Goal: Task Accomplishment & Management: Manage account settings

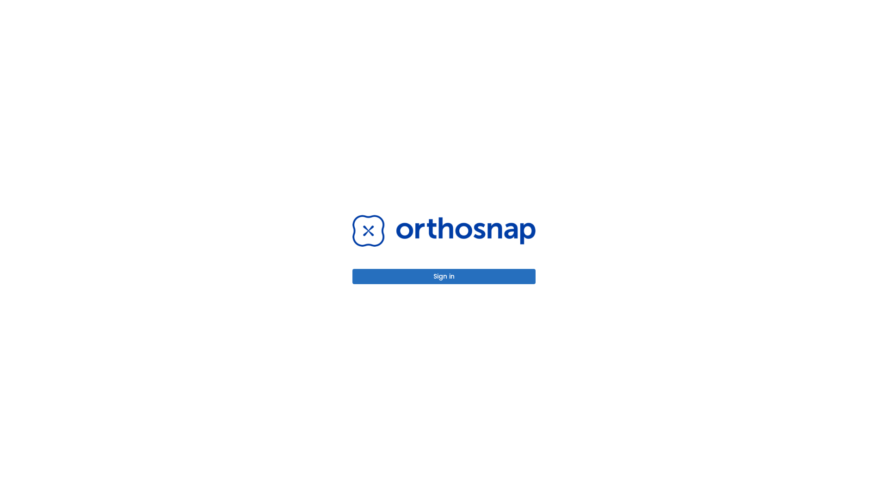
click at [444, 277] on button "Sign in" at bounding box center [443, 276] width 183 height 15
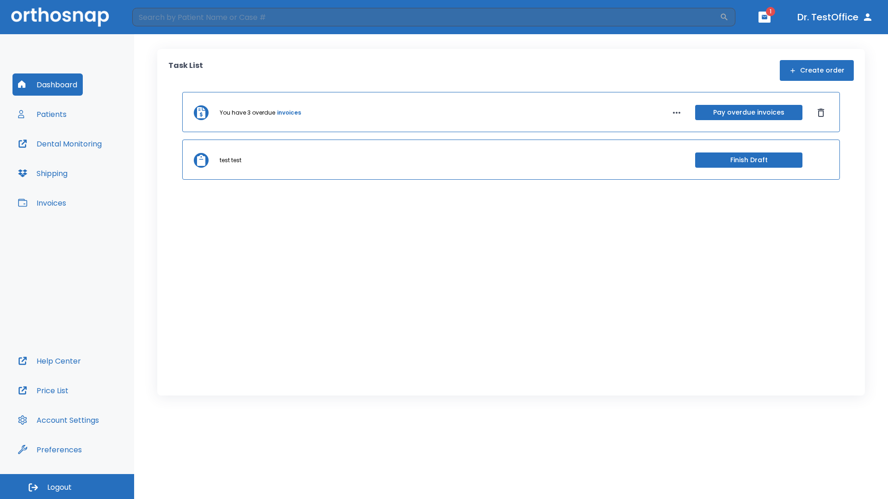
click at [67, 487] on span "Logout" at bounding box center [59, 488] width 25 height 10
